Goal: Transaction & Acquisition: Purchase product/service

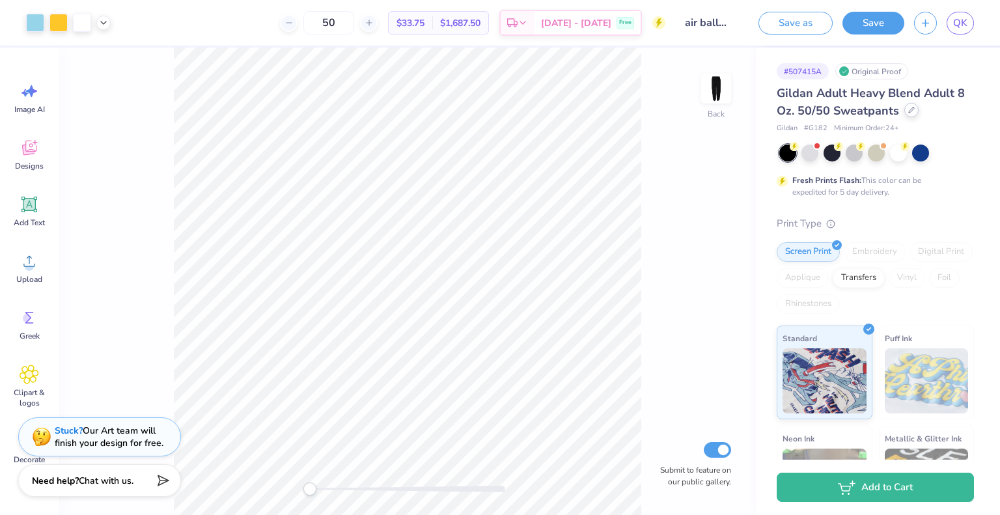
click at [915, 111] on div at bounding box center [912, 110] width 14 height 14
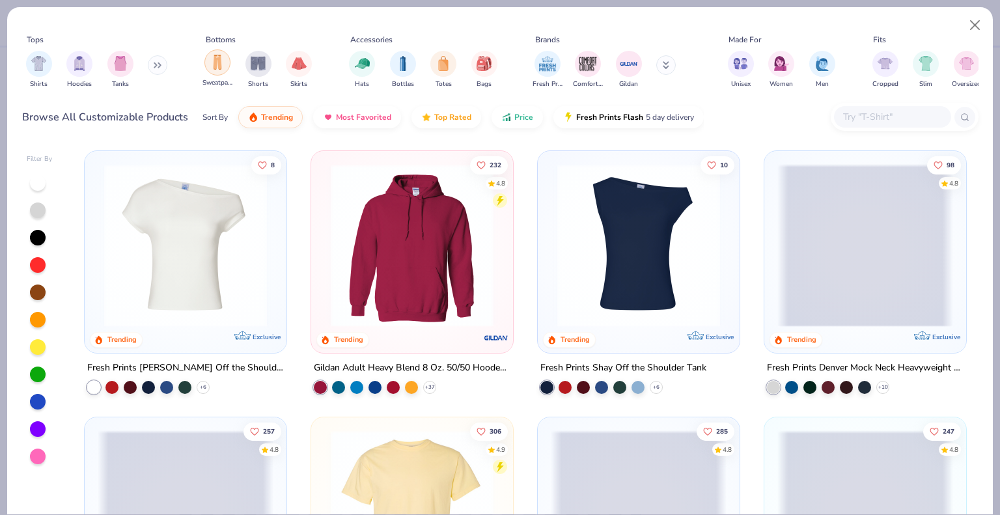
click at [223, 66] on img "filter for Sweatpants" at bounding box center [217, 62] width 14 height 15
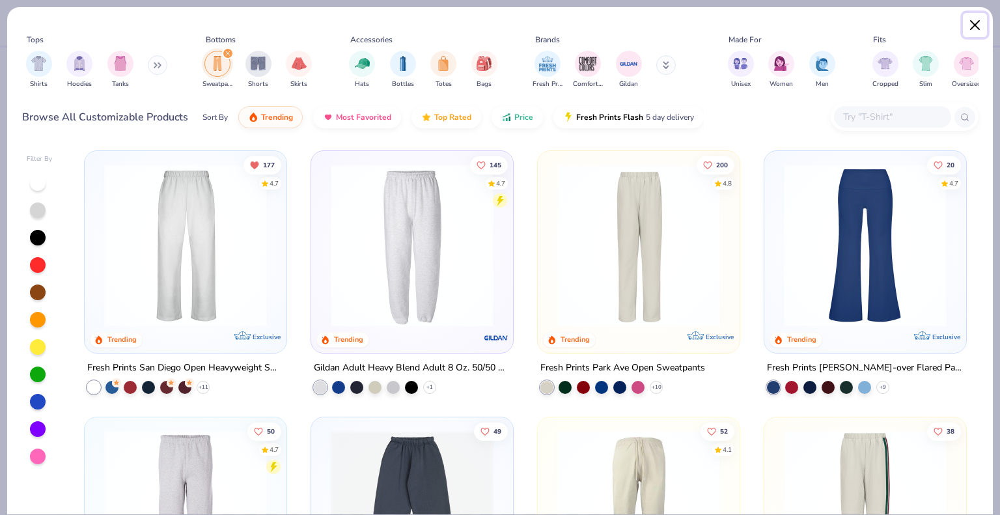
click at [981, 26] on button "Close" at bounding box center [975, 25] width 25 height 25
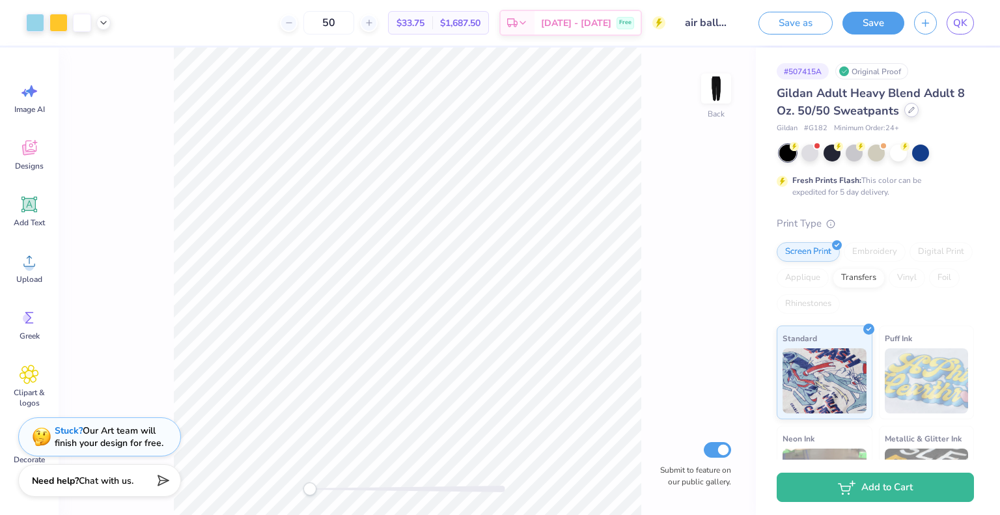
click at [909, 112] on icon at bounding box center [911, 109] width 5 height 5
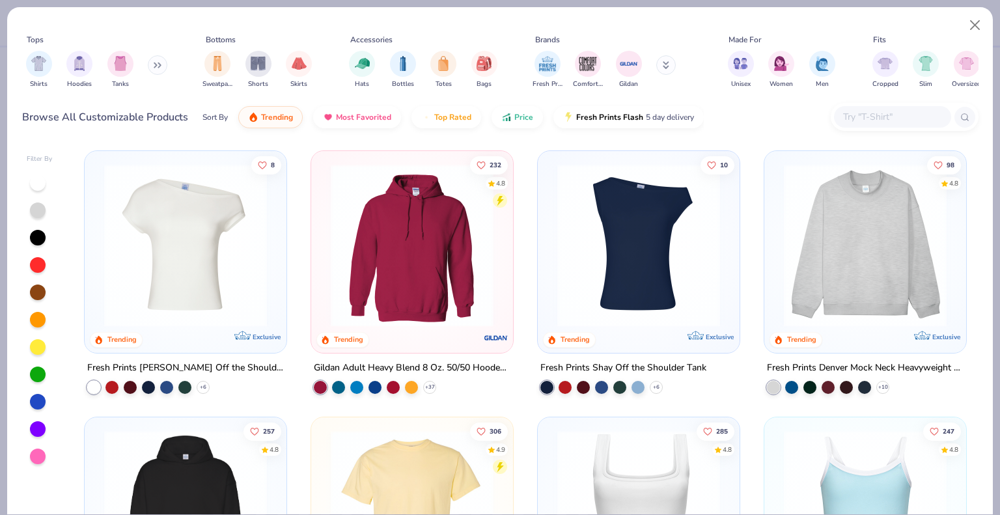
scroll to position [254, 0]
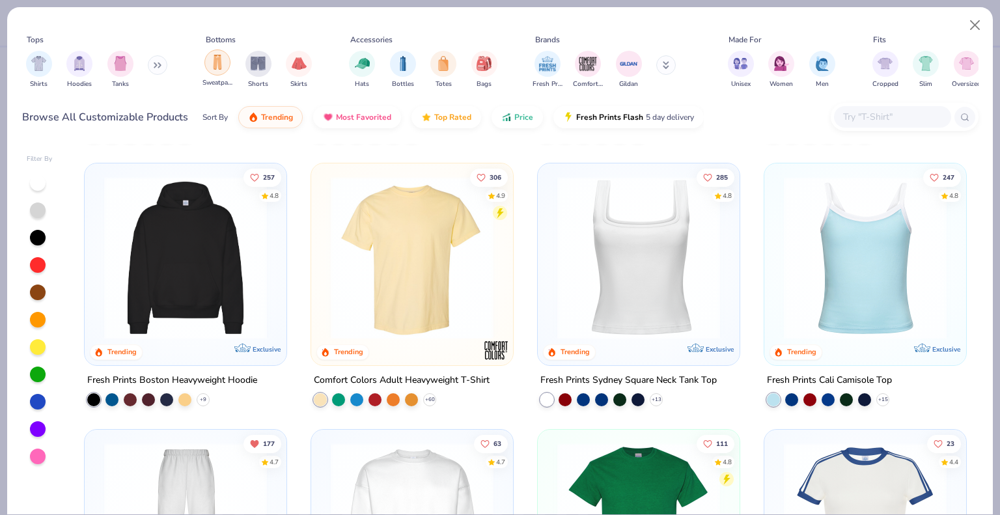
click at [216, 57] on img "filter for Sweatpants" at bounding box center [217, 62] width 14 height 15
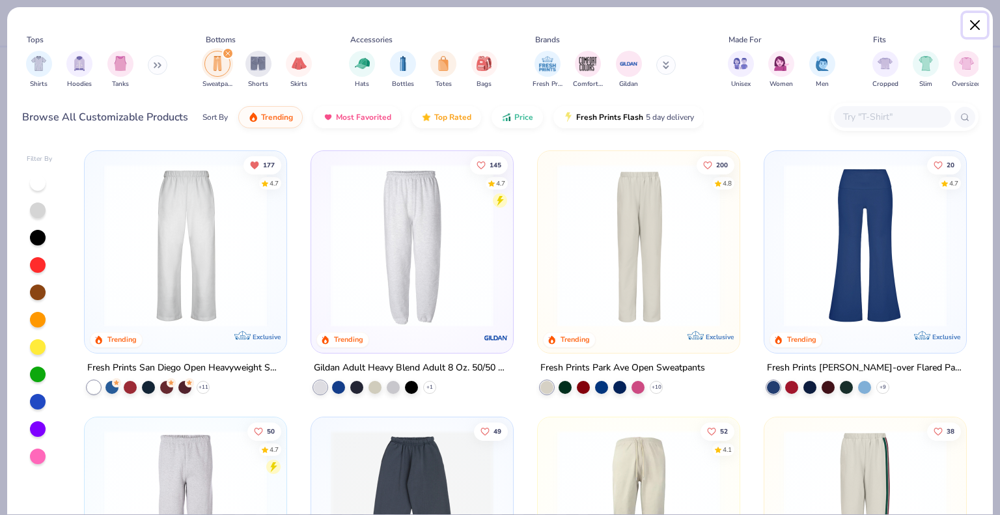
click at [978, 23] on button "Close" at bounding box center [975, 25] width 25 height 25
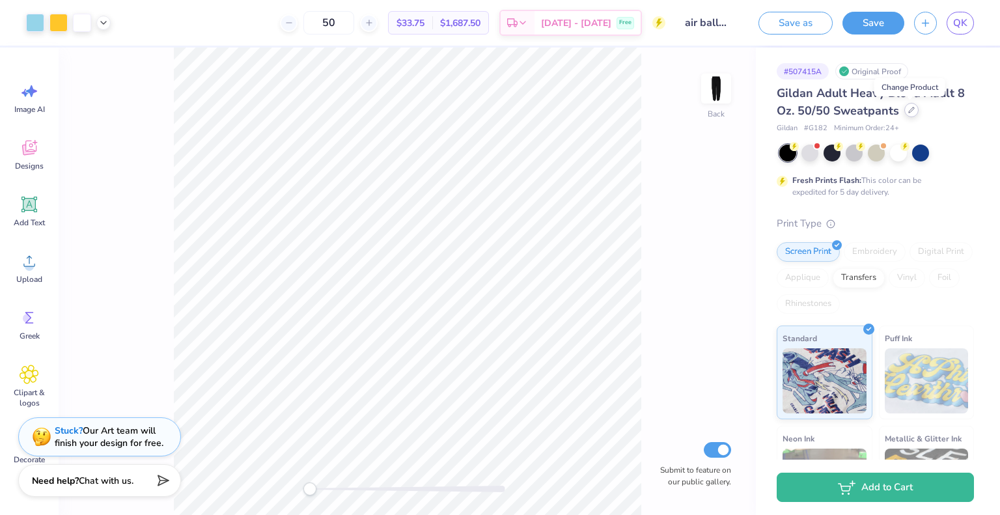
click at [909, 111] on icon at bounding box center [911, 109] width 5 height 5
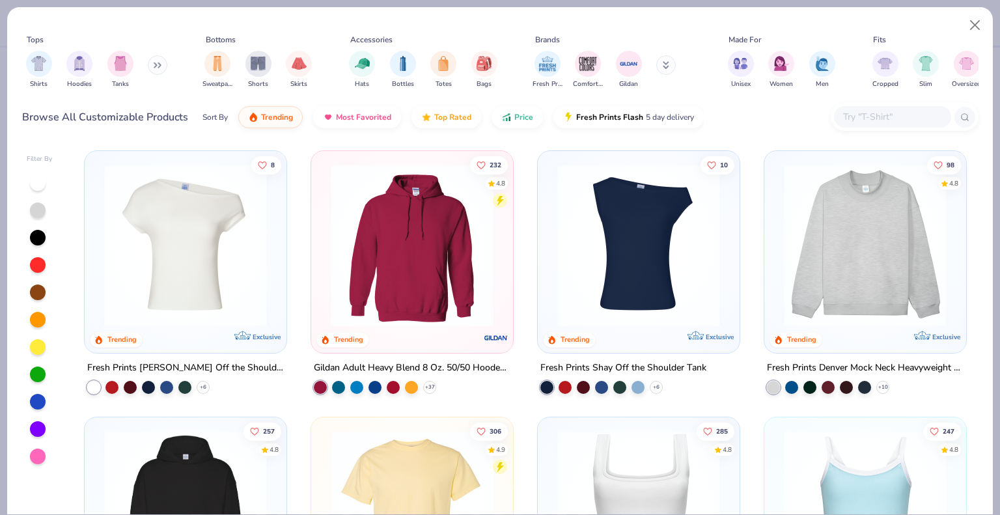
click at [149, 66] on div "Shirts Hoodies Tanks" at bounding box center [97, 70] width 150 height 48
click at [976, 25] on button "Close" at bounding box center [975, 25] width 25 height 25
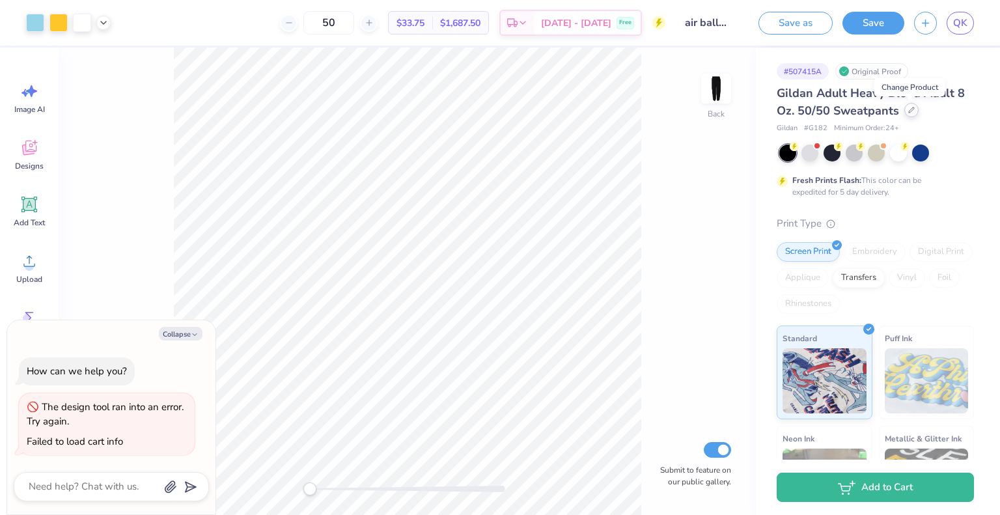
click at [910, 103] on div at bounding box center [912, 110] width 14 height 14
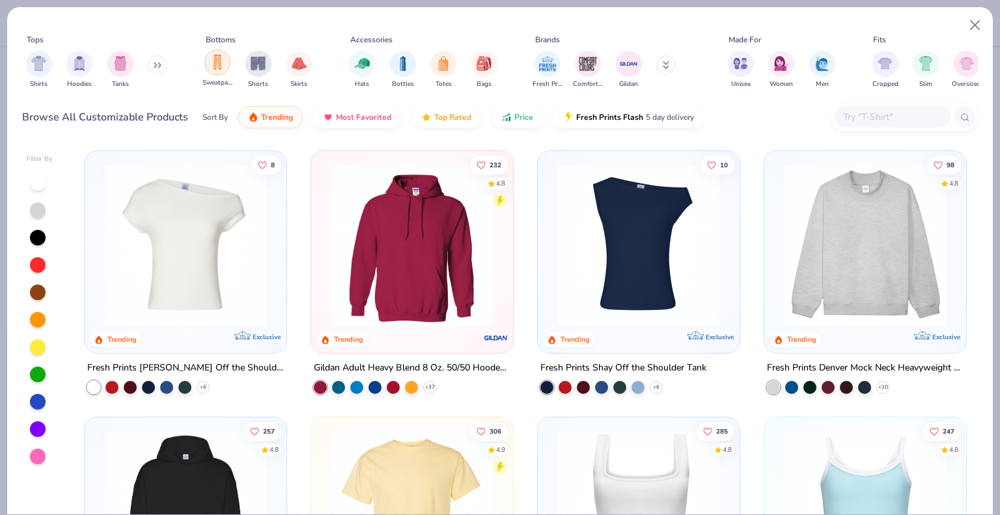
click at [212, 67] on img "filter for Sweatpants" at bounding box center [217, 62] width 14 height 15
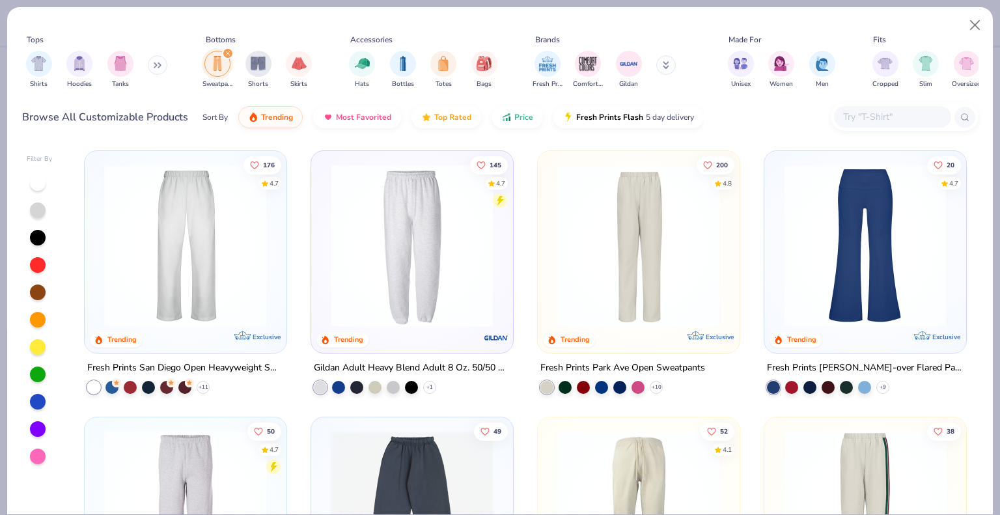
type textarea "x"
click at [905, 123] on input "text" at bounding box center [892, 116] width 100 height 15
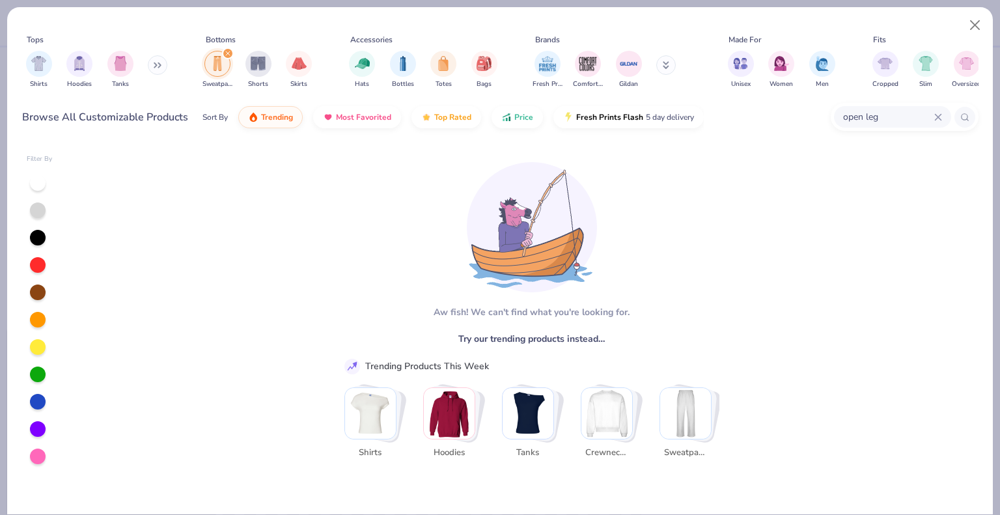
click at [879, 107] on div "open leg" at bounding box center [892, 116] width 117 height 21
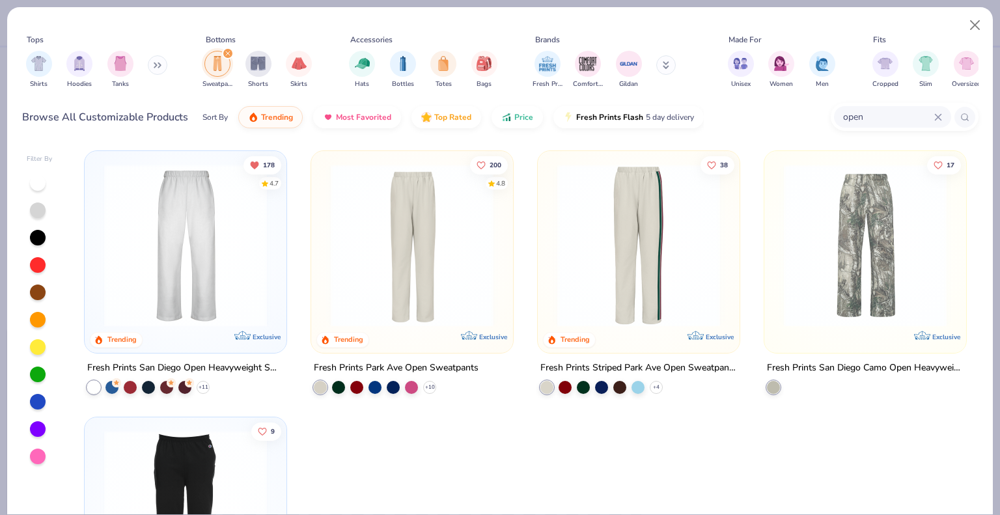
click at [909, 117] on input "open" at bounding box center [888, 116] width 92 height 15
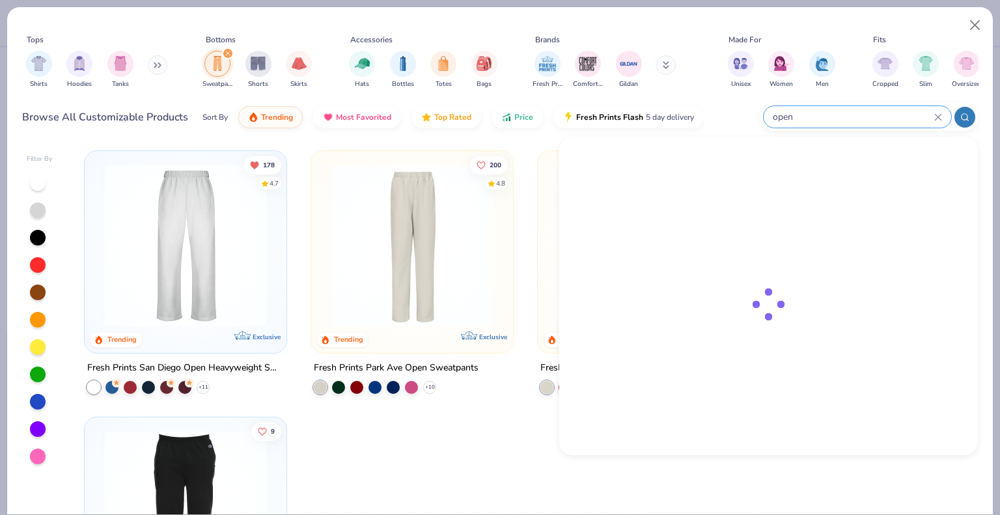
click at [909, 117] on input "open" at bounding box center [853, 116] width 163 height 15
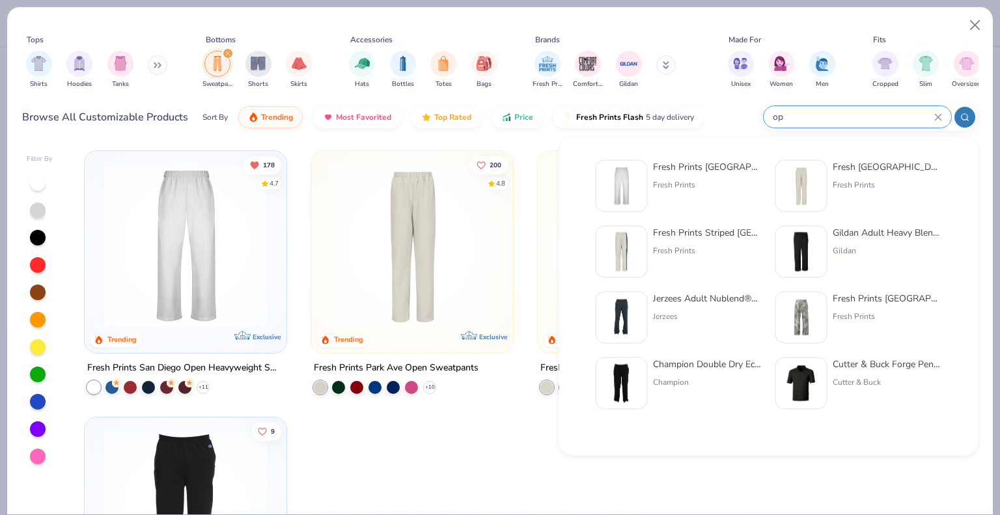
type input "o"
type input "wide"
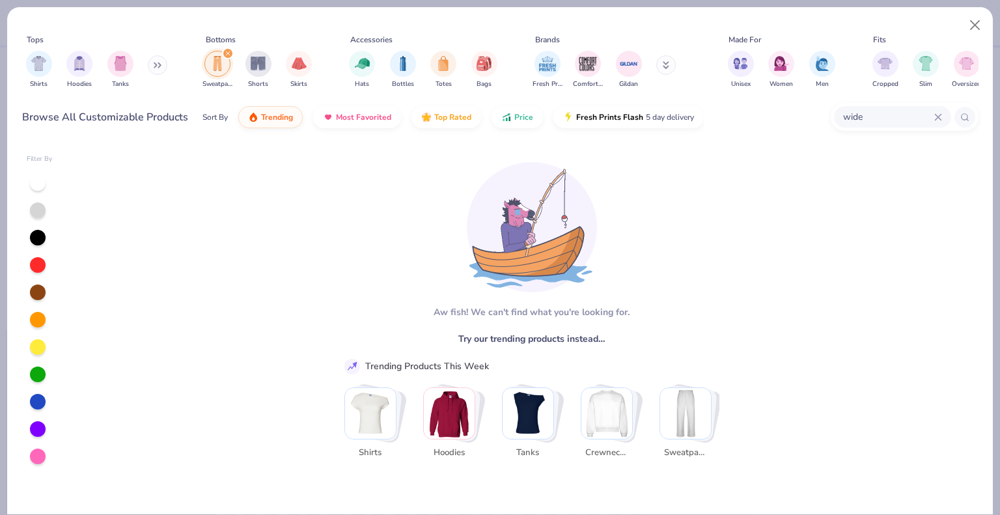
click at [944, 119] on div "wide" at bounding box center [892, 116] width 117 height 21
click at [612, 66] on div "Fresh Prints Comfort Colors Gildan" at bounding box center [613, 70] width 164 height 48
click at [658, 68] on button at bounding box center [667, 65] width 20 height 20
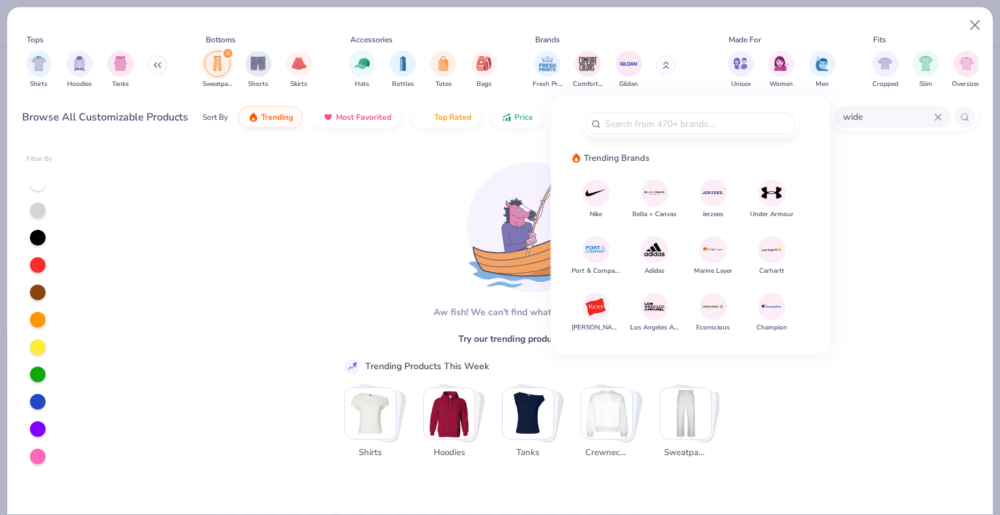
click at [449, 195] on div "[PERSON_NAME]! We can't find what you're looking for. Try our trending products…" at bounding box center [526, 329] width 388 height 361
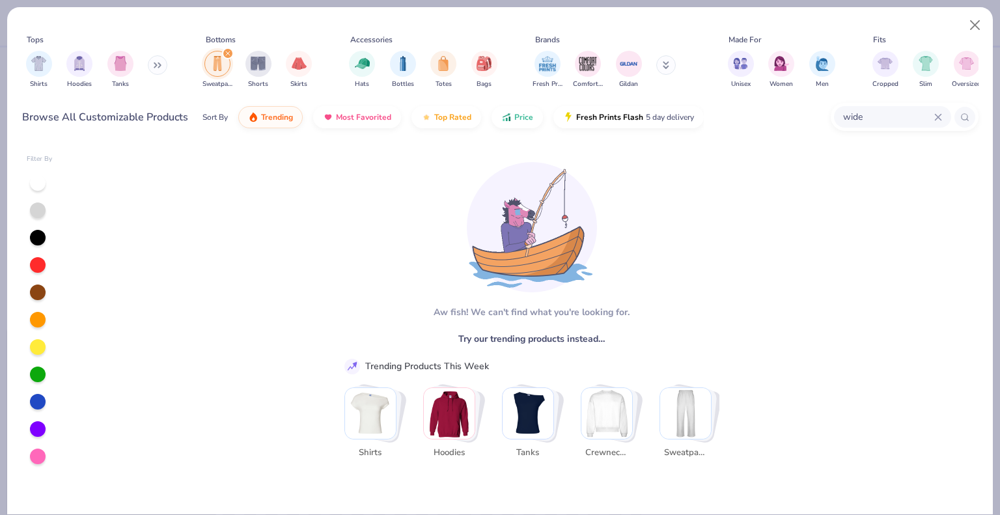
click at [937, 119] on icon at bounding box center [939, 117] width 8 height 8
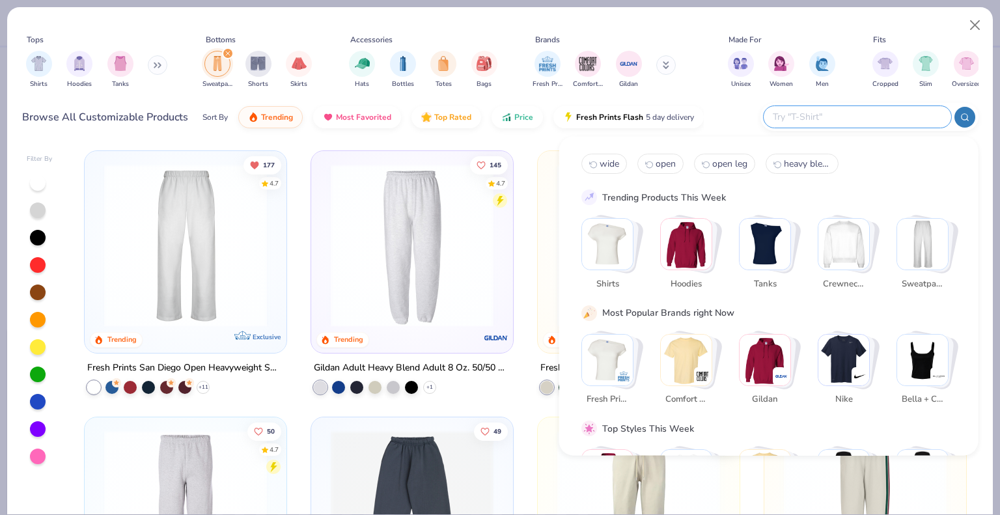
click at [517, 144] on div "177 4.7 Trending Exclusive Fresh Prints San Diego Open Heavyweight Sweatpants +…" at bounding box center [525, 329] width 907 height 371
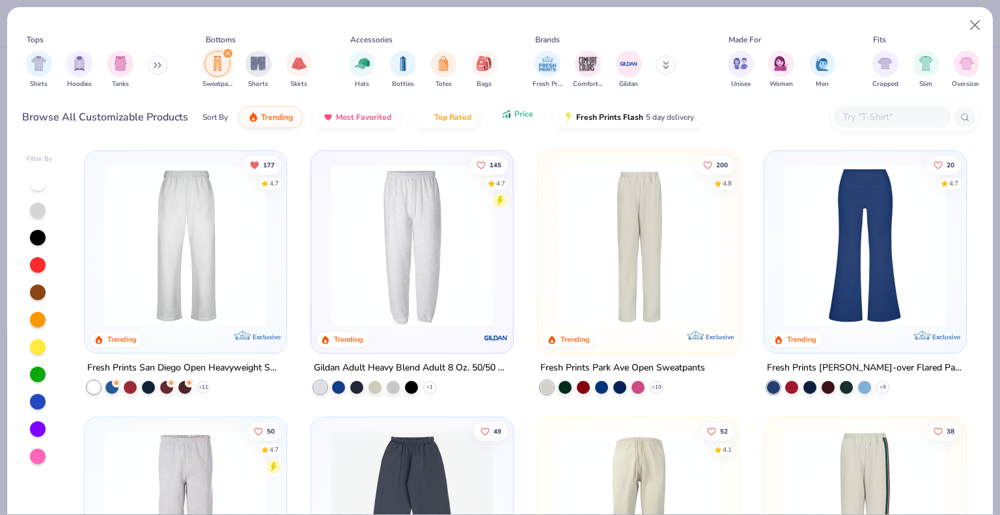
click at [508, 108] on button "Price" at bounding box center [517, 114] width 51 height 22
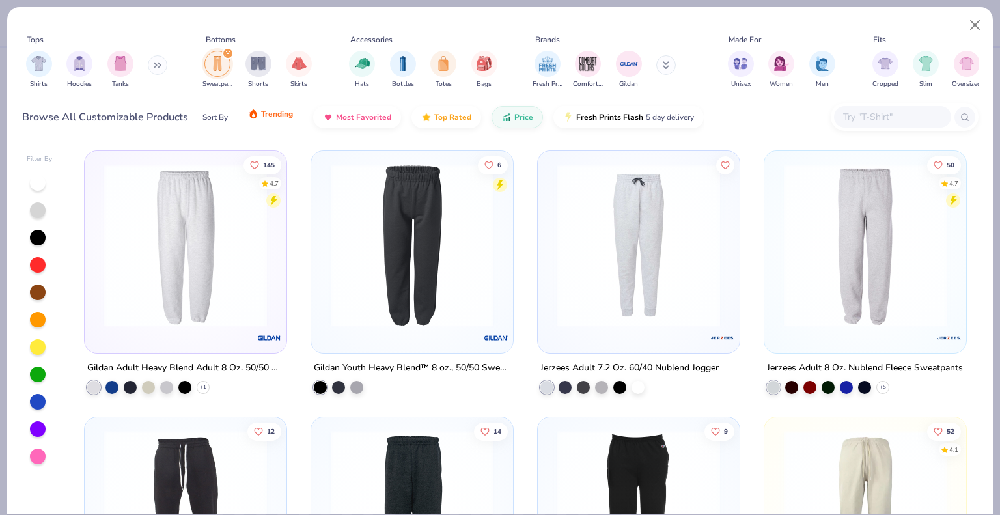
click at [255, 119] on button "Trending" at bounding box center [270, 114] width 64 height 22
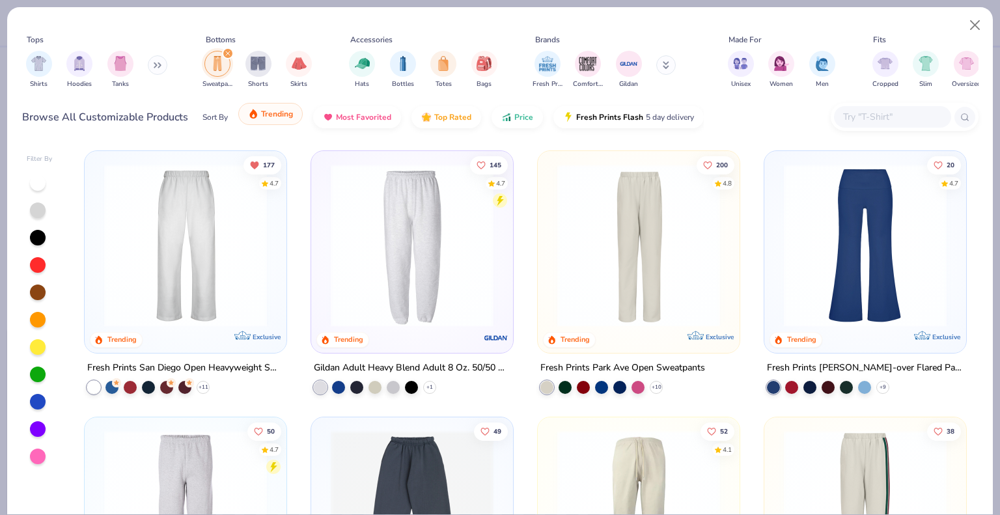
click at [269, 118] on span "Trending" at bounding box center [277, 114] width 32 height 10
click at [268, 122] on button "Trending" at bounding box center [270, 114] width 64 height 22
click at [515, 119] on button "Price" at bounding box center [517, 114] width 51 height 22
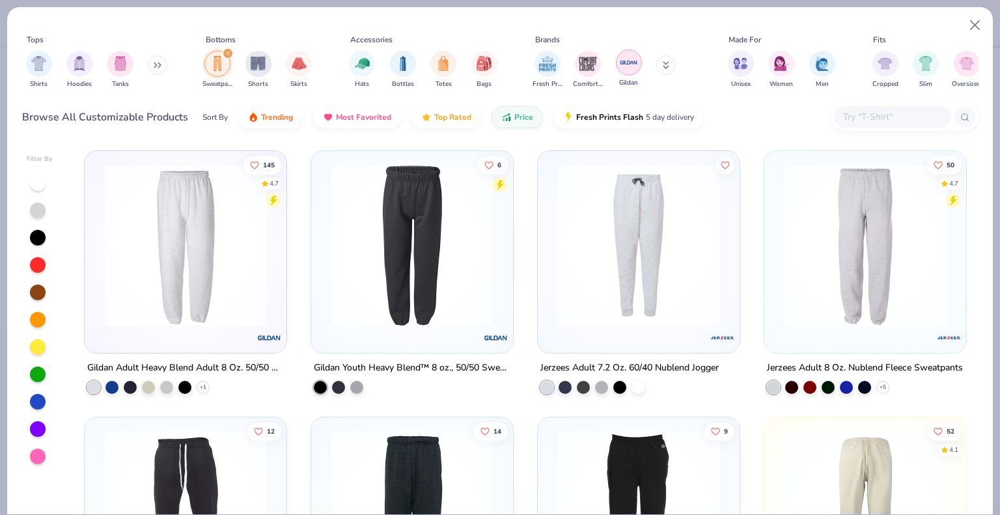
click at [627, 64] on img "filter for Gildan" at bounding box center [629, 63] width 20 height 20
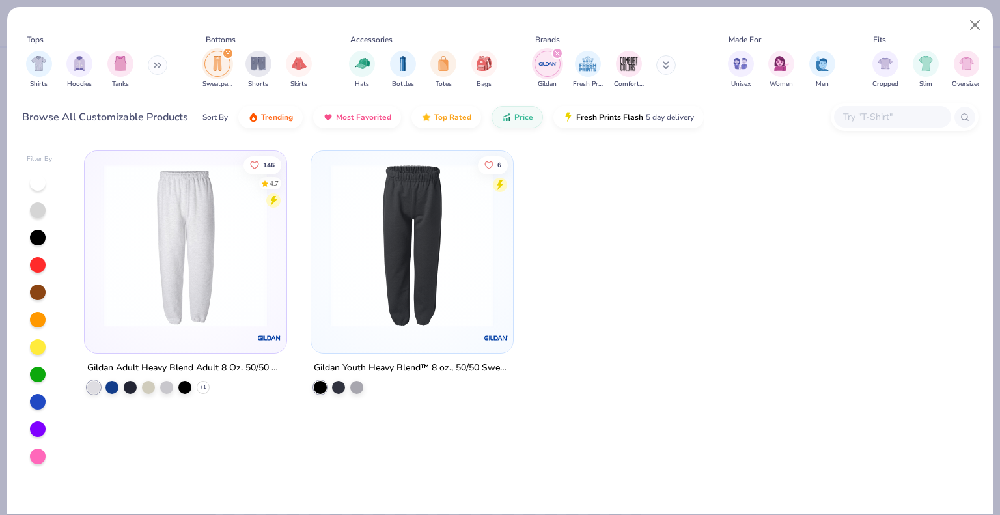
click at [554, 52] on div "filter for Gildan" at bounding box center [558, 54] width 12 height 12
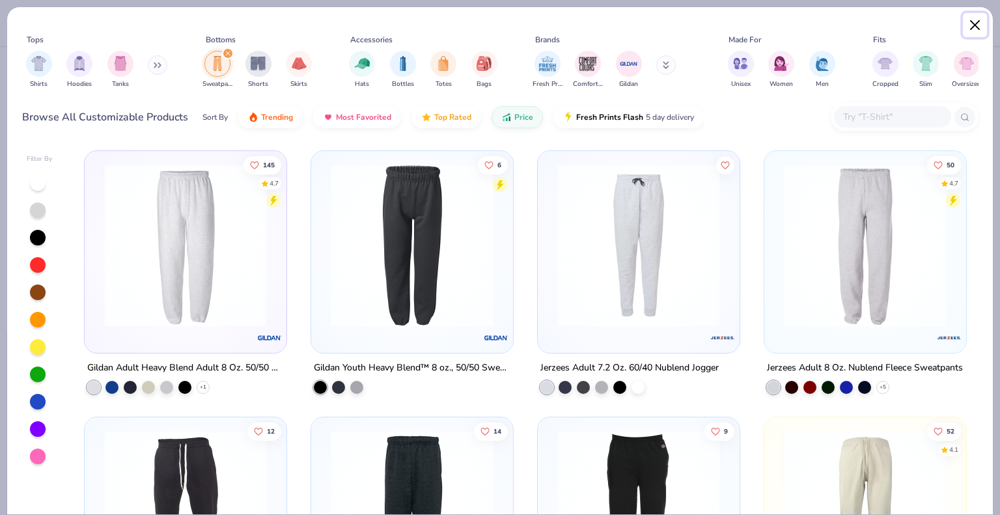
click at [973, 20] on button "Close" at bounding box center [975, 25] width 25 height 25
type textarea "x"
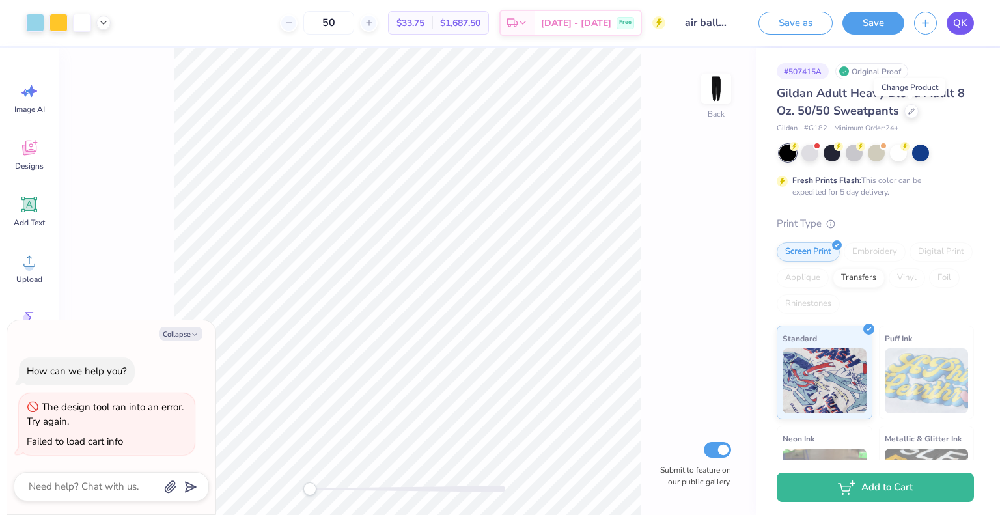
click at [957, 33] on link "QK" at bounding box center [960, 23] width 27 height 23
